Goal: Information Seeking & Learning: Compare options

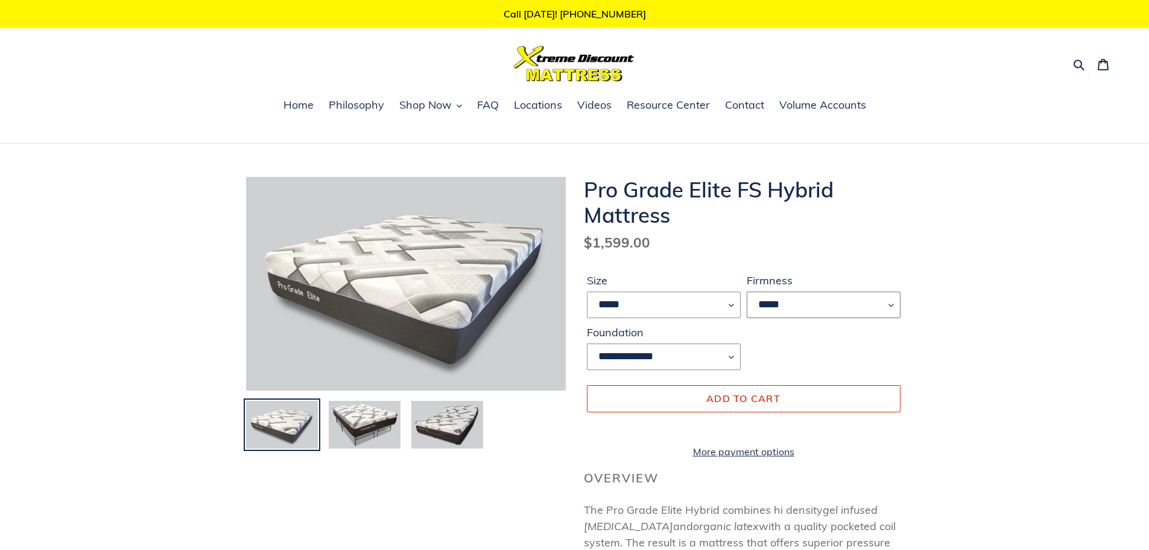
click at [816, 309] on select "*****" at bounding box center [824, 304] width 154 height 27
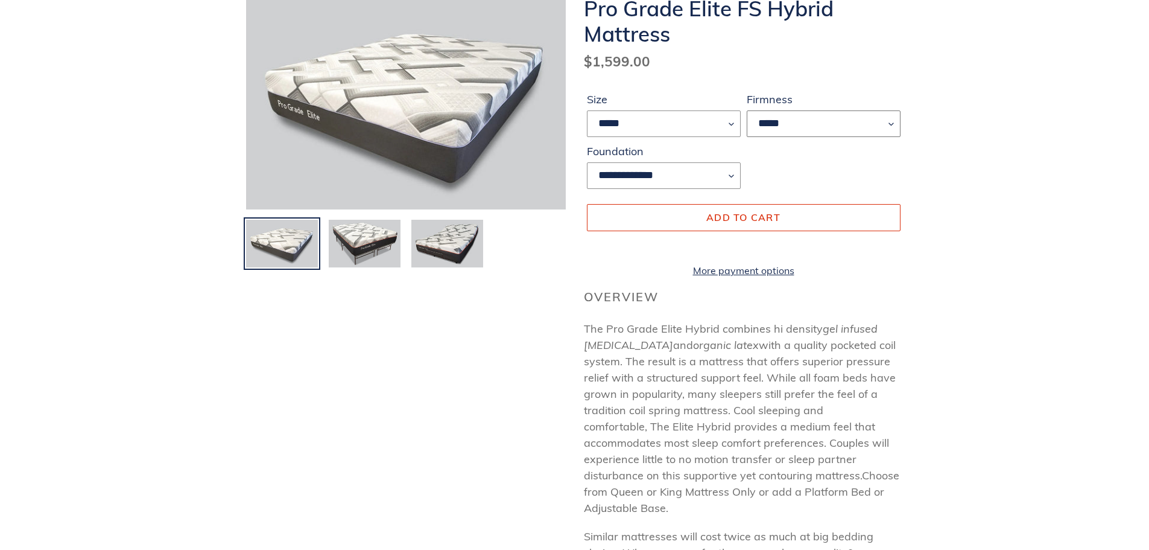
scroll to position [241, 0]
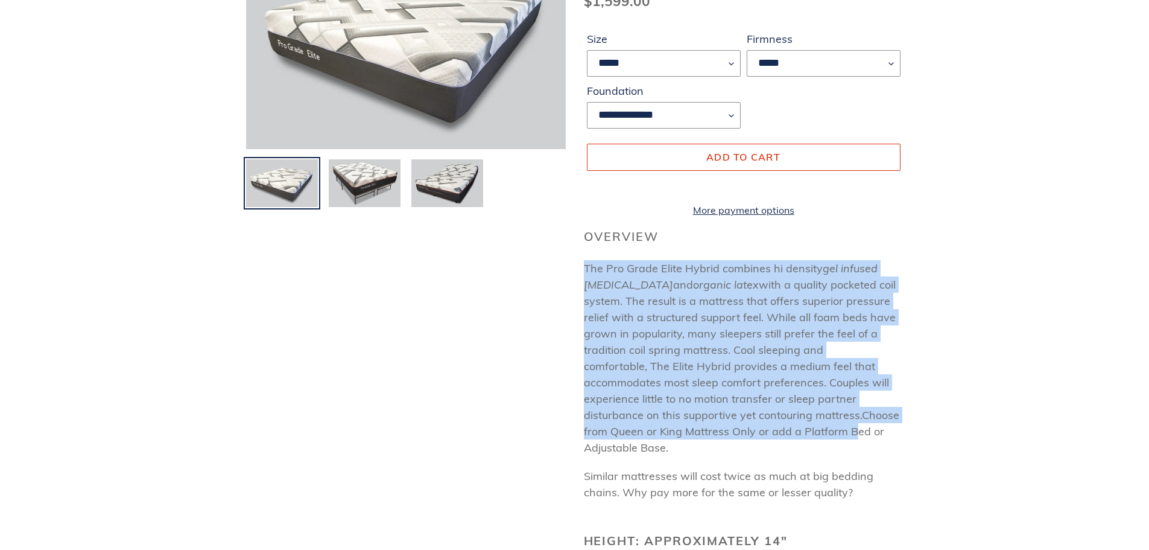
drag, startPoint x: 582, startPoint y: 281, endPoint x: 856, endPoint y: 438, distance: 316.1
click at [856, 438] on div "**********" at bounding box center [735, 511] width 338 height 1152
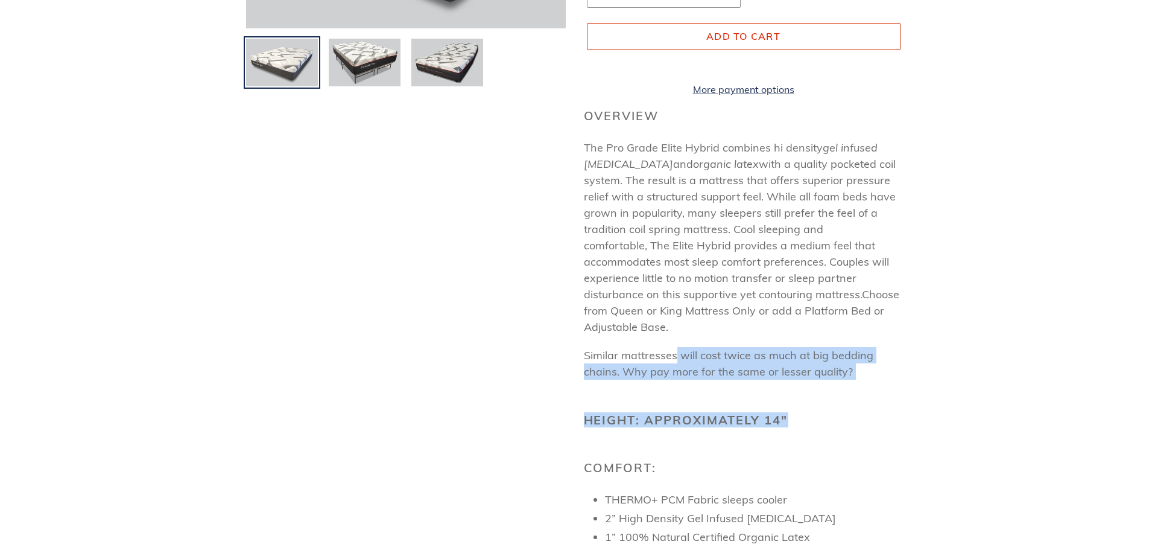
drag, startPoint x: 680, startPoint y: 364, endPoint x: 870, endPoint y: 393, distance: 192.2
click at [870, 393] on div "Overview The Pro Grade Elite Hybrid combines hi density gel infused [MEDICAL_DA…" at bounding box center [744, 514] width 320 height 811
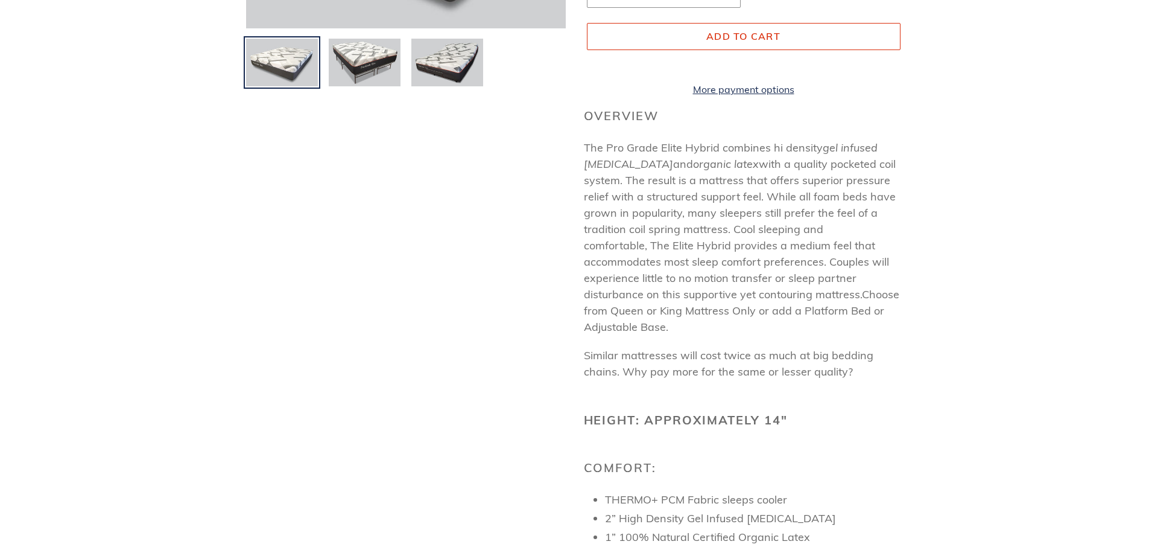
click at [872, 387] on div "Overview The Pro Grade Elite Hybrid combines hi density gel infused [MEDICAL_DA…" at bounding box center [744, 514] width 320 height 811
click at [872, 379] on p "Similar mattresses will cost twice as much at big bedding chains. Why pay more …" at bounding box center [744, 363] width 320 height 33
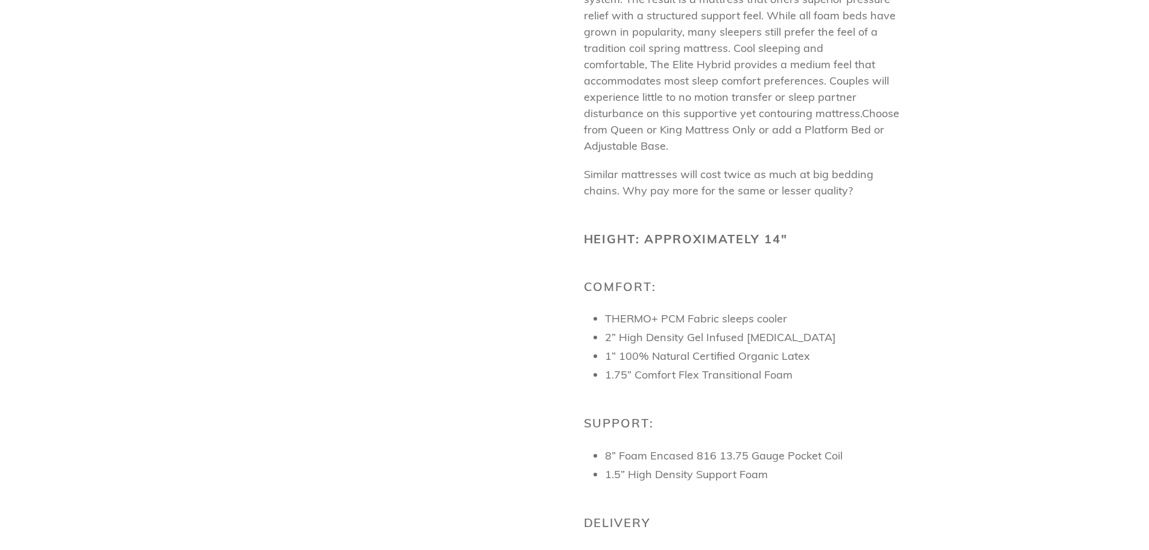
drag, startPoint x: 867, startPoint y: 338, endPoint x: 641, endPoint y: 350, distance: 227.1
click at [641, 345] on li "2” High Density Gel Infused [MEDICAL_DATA]" at bounding box center [754, 337] width 299 height 16
drag, startPoint x: 587, startPoint y: 346, endPoint x: 834, endPoint y: 345, distance: 246.7
click at [834, 345] on div "Overview The Pro Grade Elite Hybrid combines hi density gel infused [MEDICAL_DA…" at bounding box center [744, 333] width 320 height 811
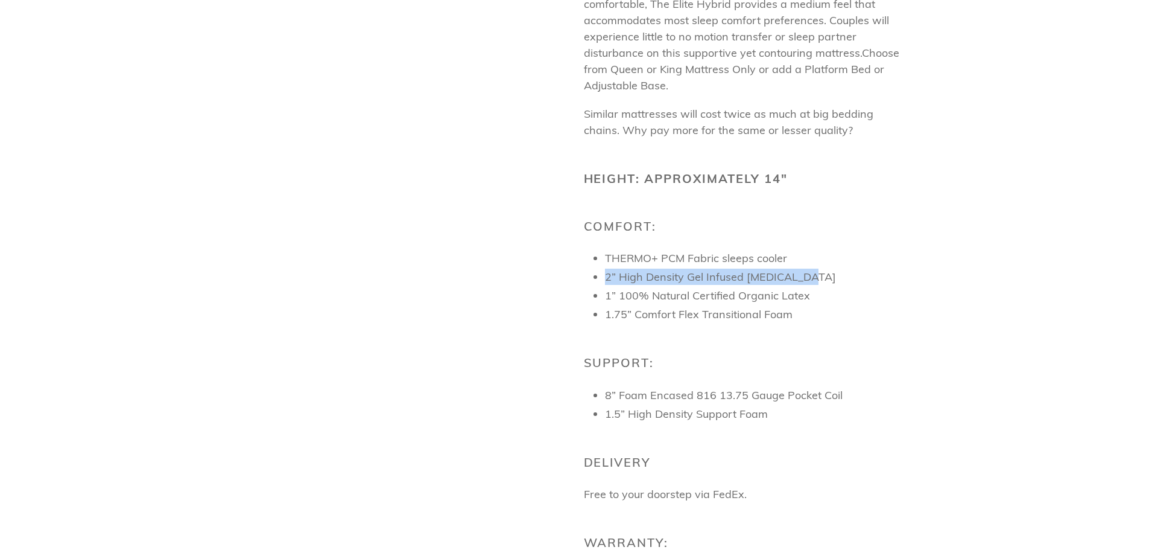
drag, startPoint x: 786, startPoint y: 321, endPoint x: 807, endPoint y: 323, distance: 21.3
click at [807, 322] on li "1.75” Comfort Flex Transitional Foam" at bounding box center [754, 314] width 299 height 16
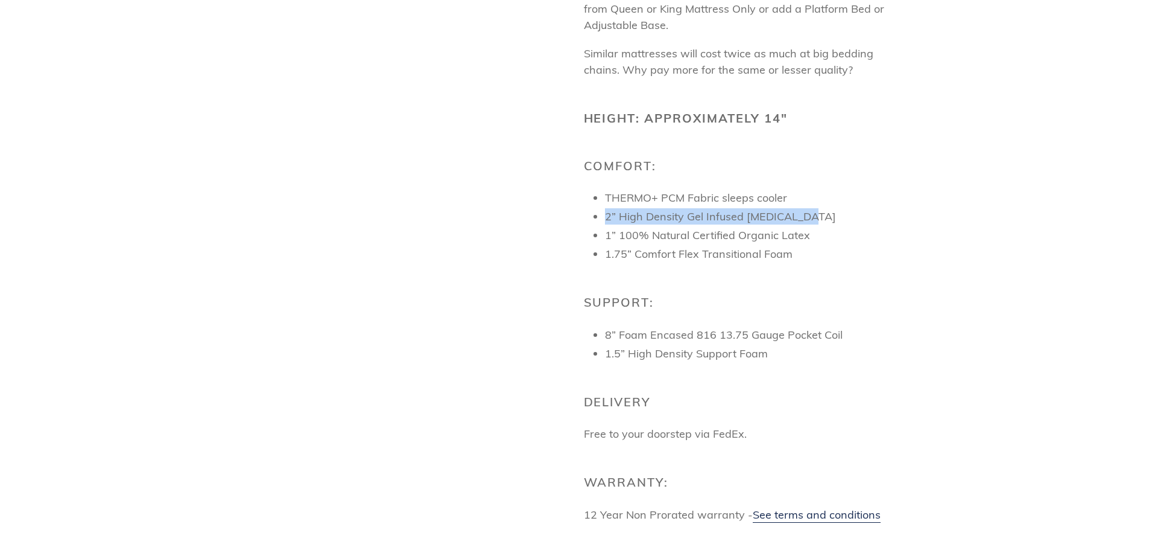
scroll to position [724, 0]
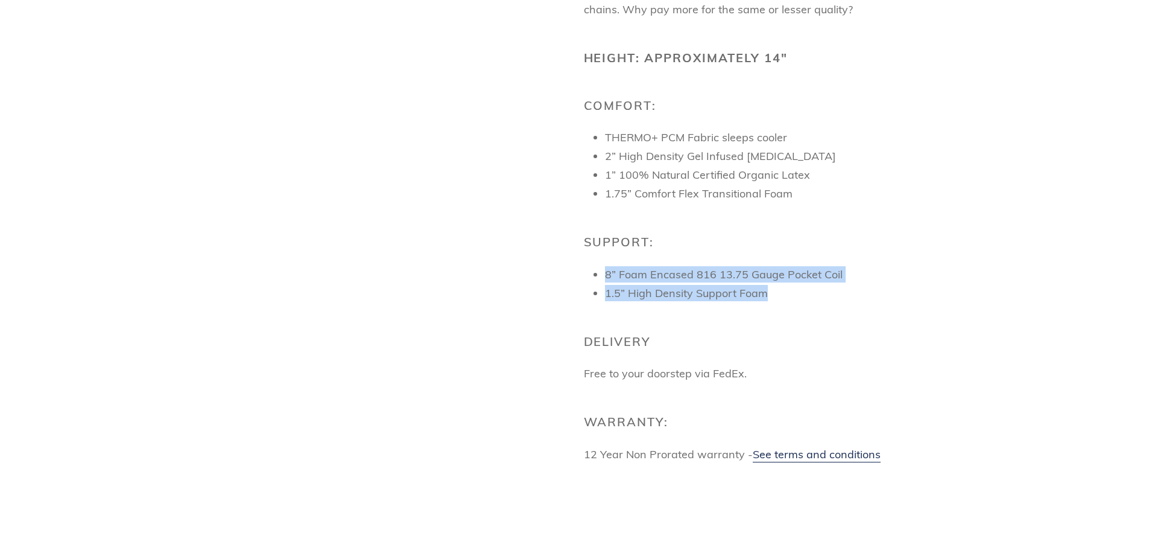
drag, startPoint x: 601, startPoint y: 285, endPoint x: 840, endPoint y: 299, distance: 239.3
click at [840, 299] on div "Overview The Pro Grade Elite Hybrid combines hi density gel infused [MEDICAL_DA…" at bounding box center [744, 152] width 320 height 811
click at [840, 299] on li "1.5” High Density Support Foam" at bounding box center [754, 293] width 299 height 16
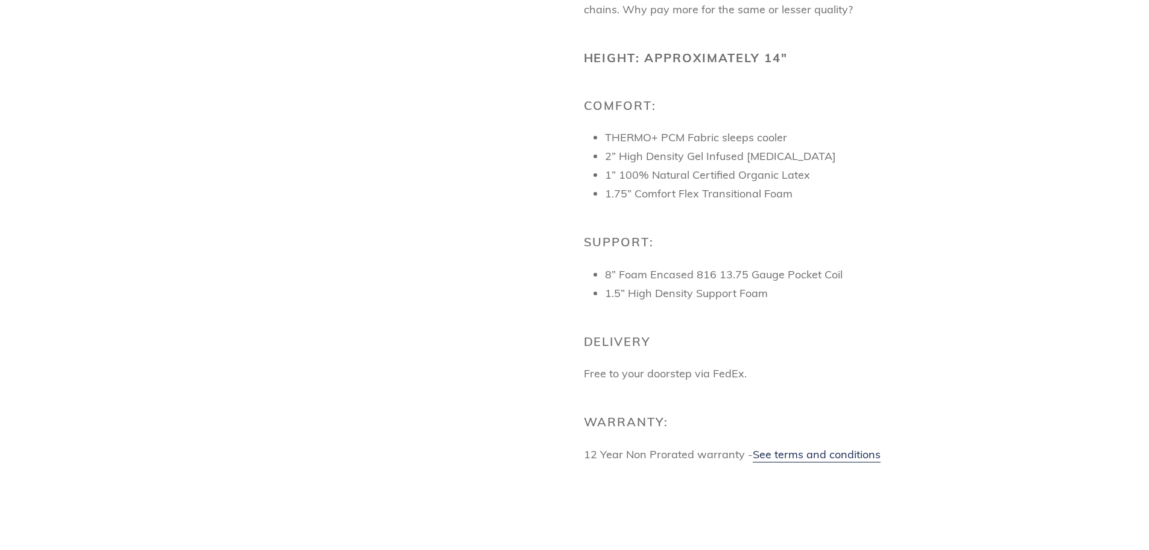
scroll to position [784, 0]
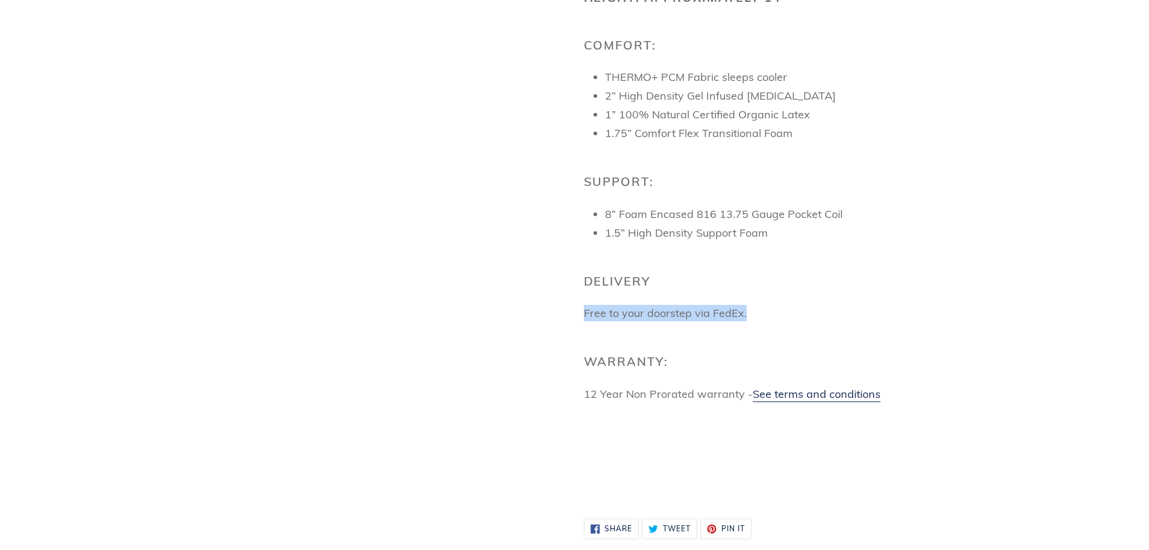
drag, startPoint x: 575, startPoint y: 322, endPoint x: 780, endPoint y: 312, distance: 204.8
click at [780, 312] on div "Overview The Pro Grade Elite Hybrid combines hi density gel infused [MEDICAL_DA…" at bounding box center [744, 91] width 320 height 811
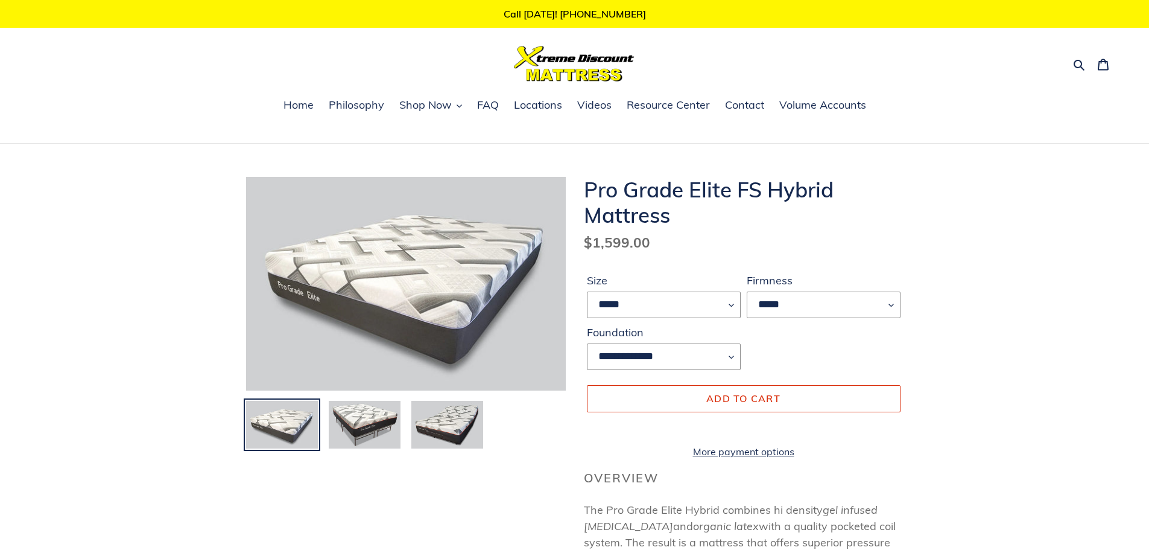
scroll to position [60, 0]
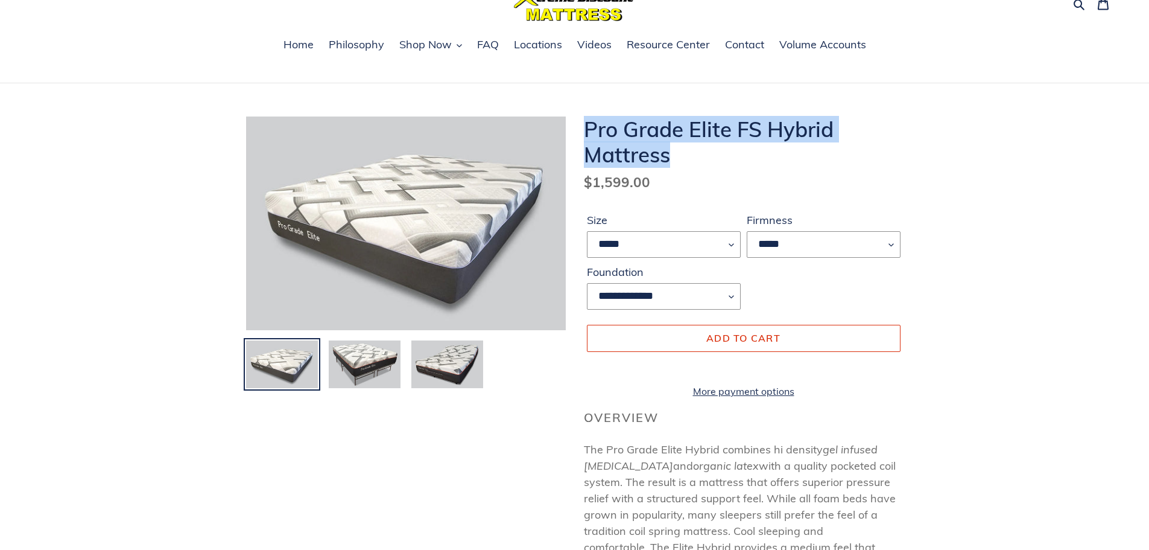
drag, startPoint x: 680, startPoint y: 157, endPoint x: 581, endPoint y: 133, distance: 101.8
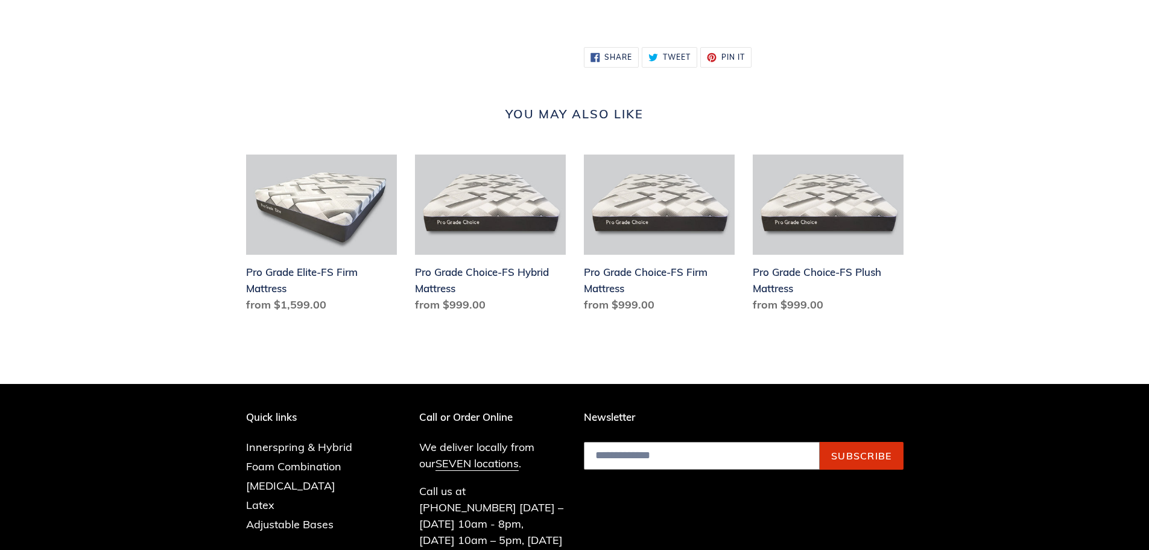
scroll to position [1405, 0]
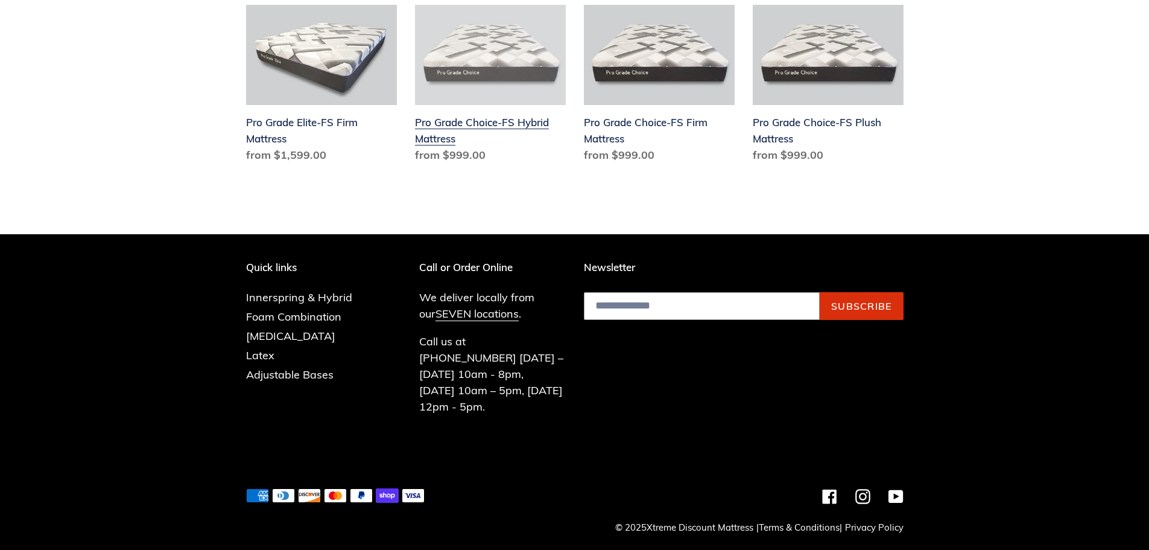
click at [490, 130] on link "Pro Grade Choice-FS Hybrid Mattress" at bounding box center [490, 86] width 151 height 163
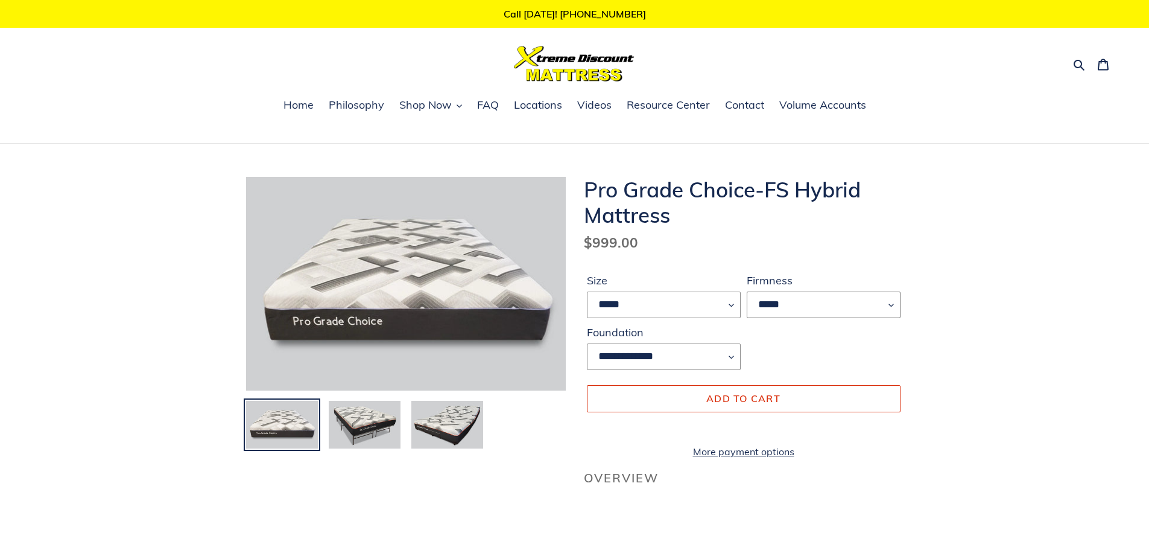
click at [788, 300] on select "*****" at bounding box center [824, 304] width 154 height 27
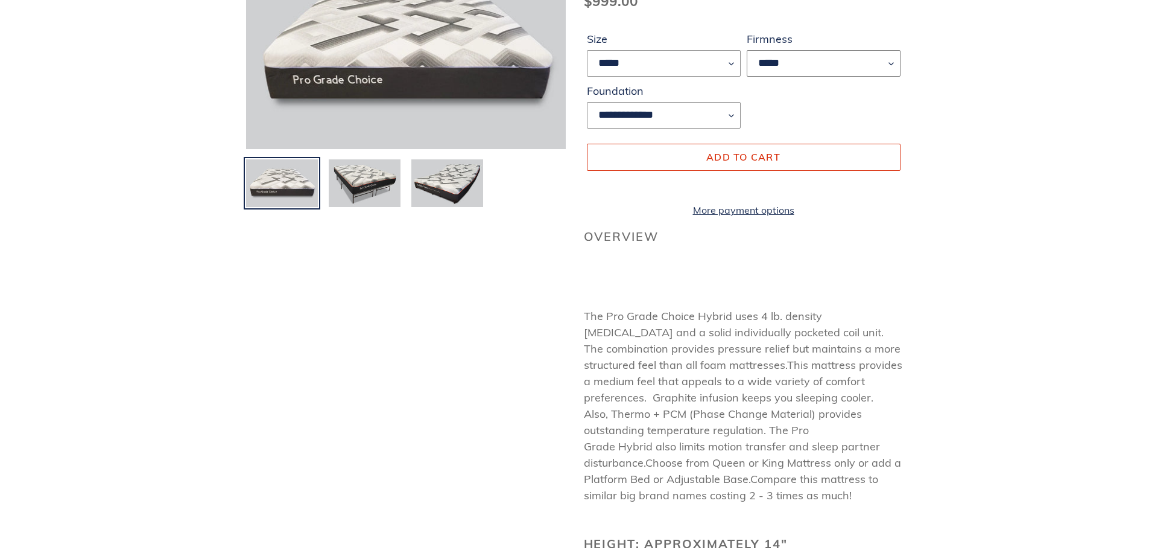
scroll to position [302, 0]
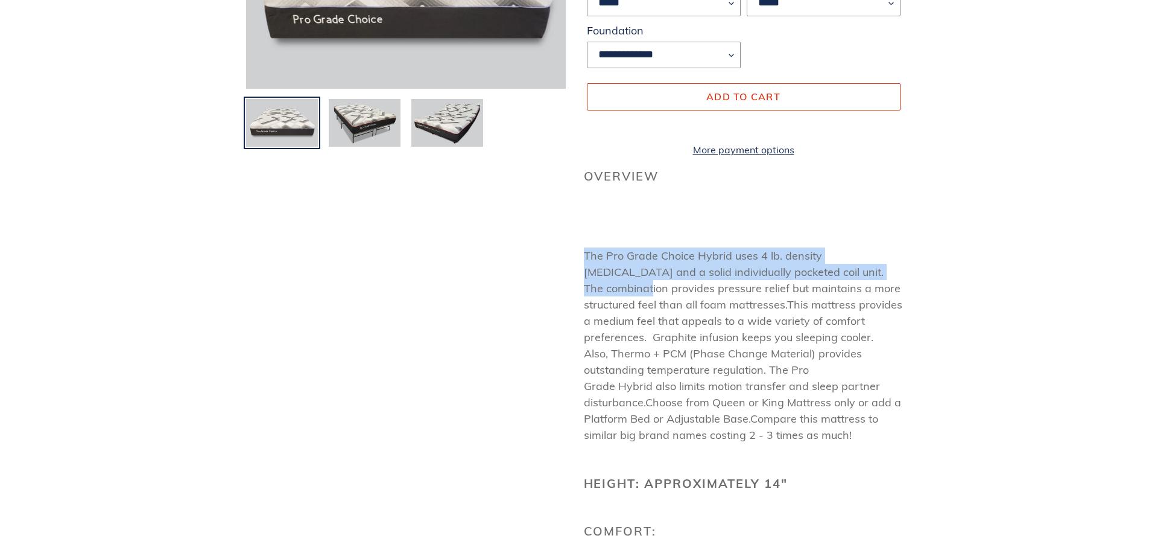
drag, startPoint x: 556, startPoint y: 267, endPoint x: 940, endPoint y: 276, distance: 385.0
click at [940, 276] on div "Pro Grade Choice-FS Hybrid Mattress Regular price $999.00 Sale price $999.00 Re…" at bounding box center [574, 470] width 1149 height 1190
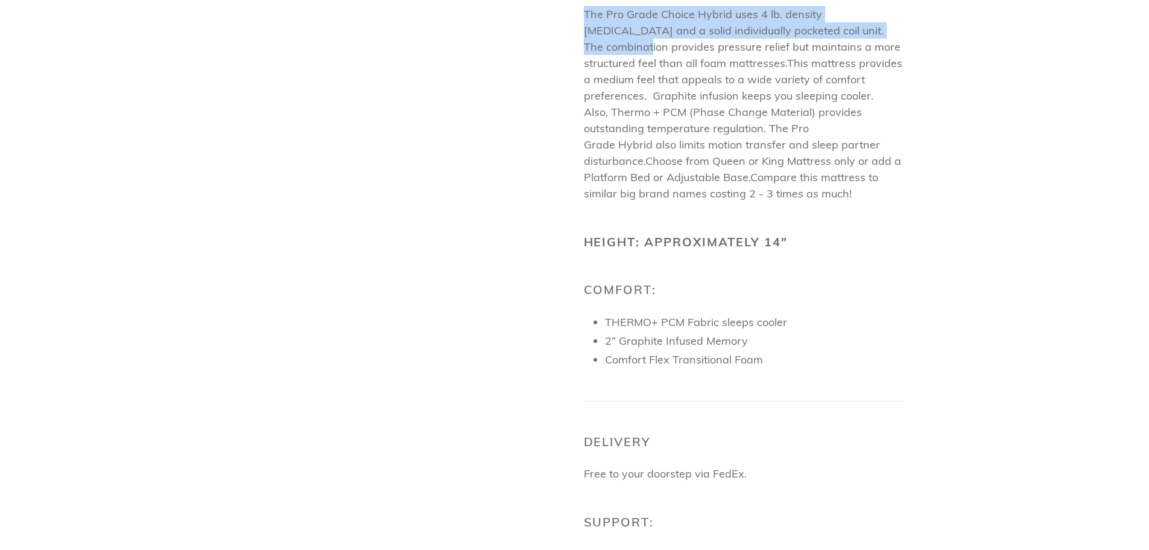
scroll to position [603, 0]
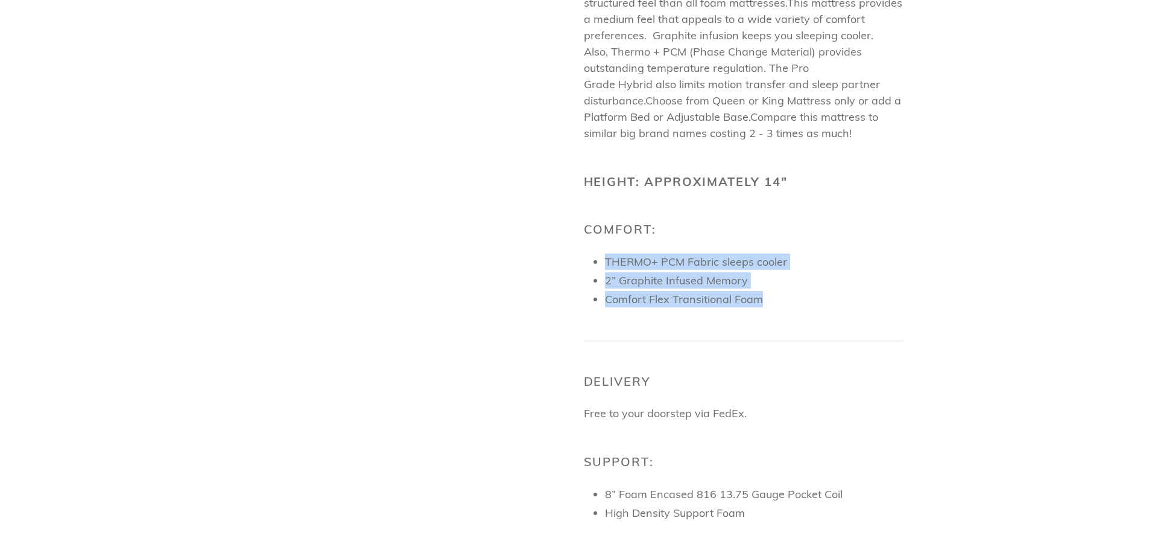
drag, startPoint x: 587, startPoint y: 273, endPoint x: 775, endPoint y: 314, distance: 191.9
click at [775, 314] on div "Overview The Pro Grade Choice Hybrid uses 4 lb. density Memory Foam and a solid…" at bounding box center [744, 291] width 320 height 849
click at [775, 307] on p "Comfort Flex Transitional Foam" at bounding box center [754, 299] width 299 height 16
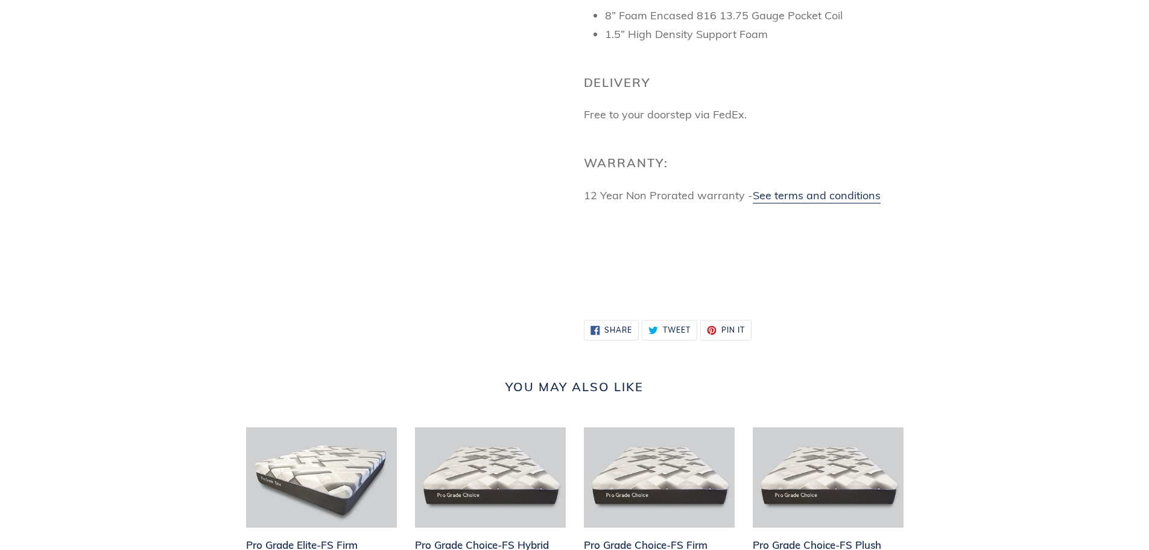
scroll to position [621, 0]
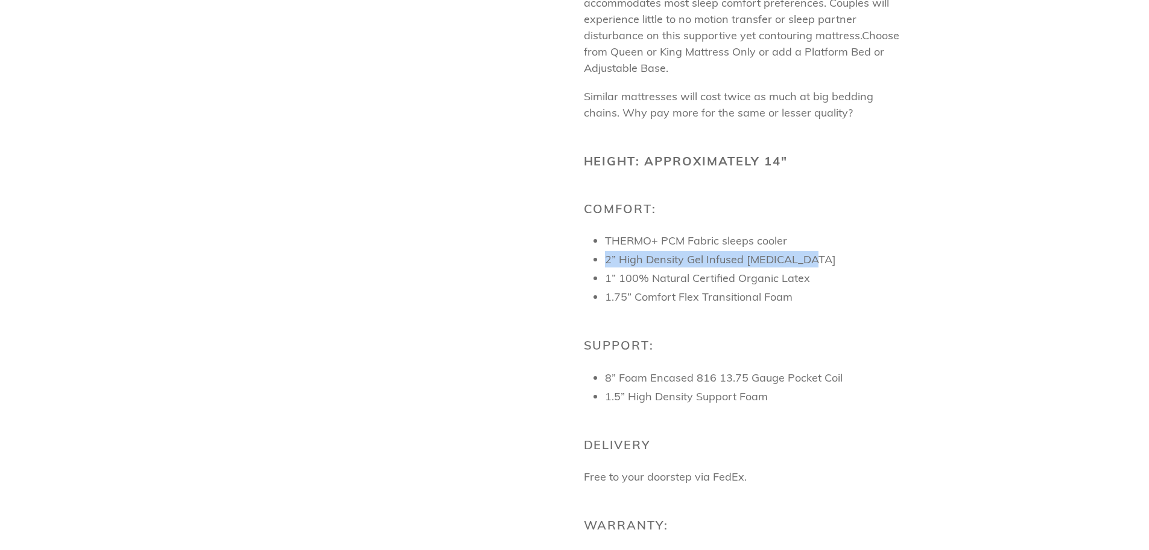
drag, startPoint x: 829, startPoint y: 270, endPoint x: 592, endPoint y: 271, distance: 237.1
click at [605, 267] on li "2” High Density Gel Infused [MEDICAL_DATA]" at bounding box center [754, 259] width 299 height 16
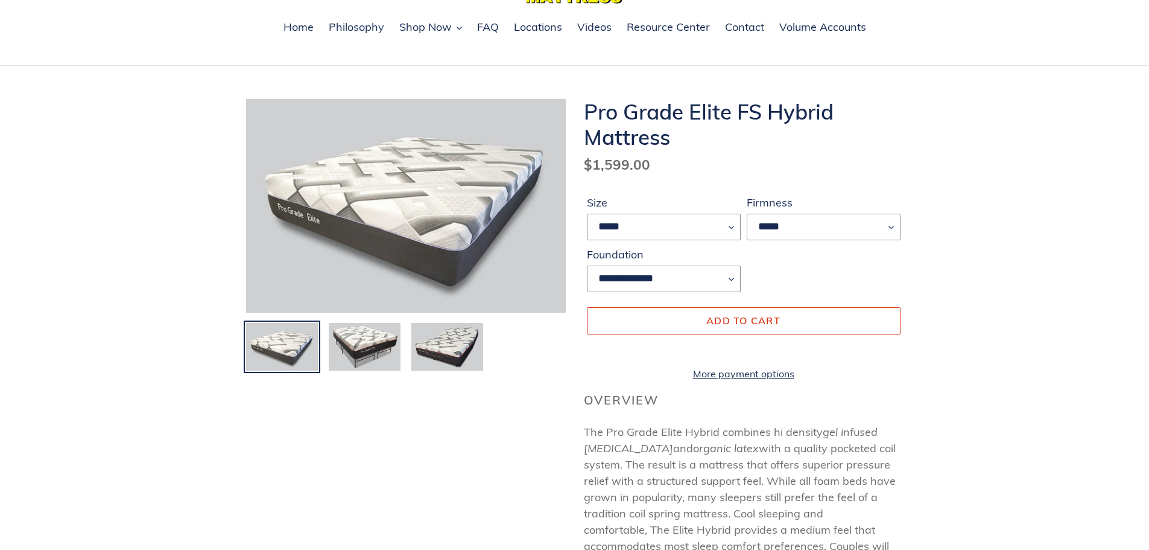
scroll to position [0, 0]
